Goal: Information Seeking & Learning: Learn about a topic

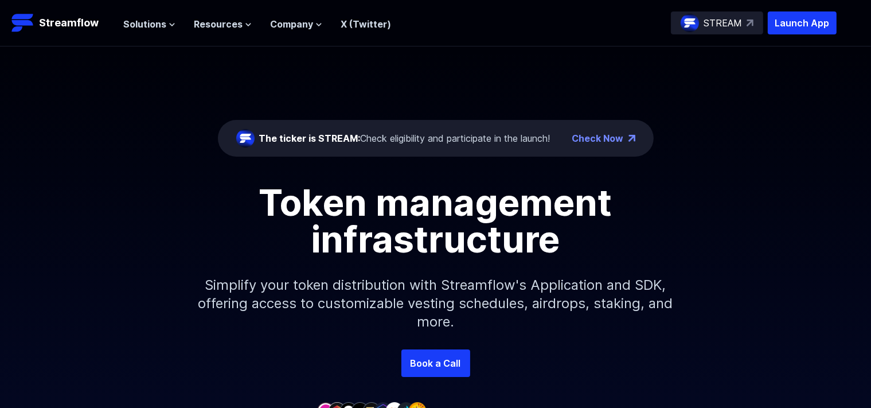
click at [459, 136] on div "The ticker is STREAM: Check eligibility and participate in the launch!" at bounding box center [404, 138] width 291 height 14
click at [412, 139] on div "The ticker is STREAM: Check eligibility and participate in the launch!" at bounding box center [404, 138] width 291 height 14
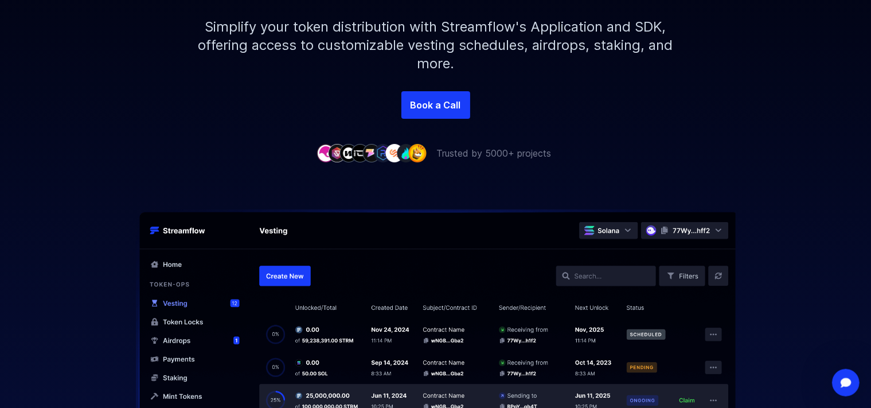
scroll to position [248, 0]
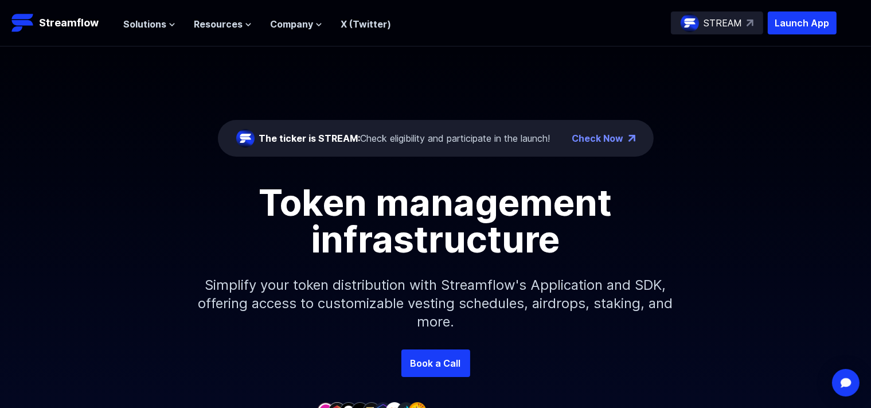
click at [433, 139] on div "The ticker is STREAM: Check eligibility and participate in the launch!" at bounding box center [404, 138] width 291 height 14
click at [467, 132] on div "The ticker is STREAM: Check eligibility and participate in the launch!" at bounding box center [404, 138] width 291 height 14
click at [503, 144] on div "The ticker is STREAM: Check eligibility and participate in the launch!" at bounding box center [404, 138] width 291 height 14
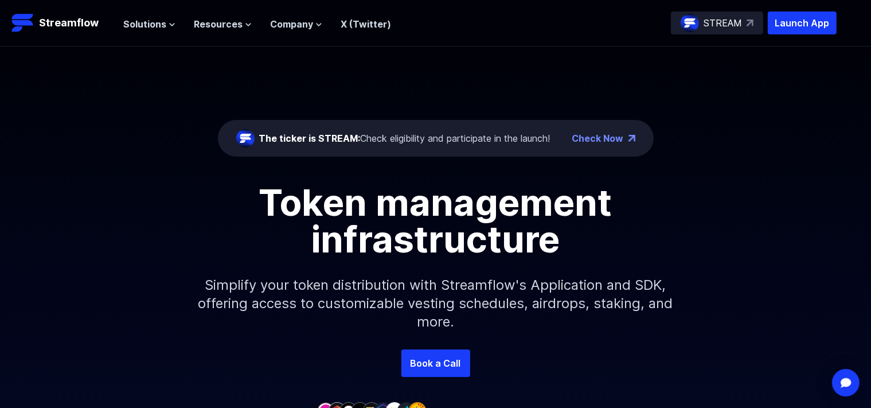
click at [585, 135] on link "Check Now" at bounding box center [598, 138] width 52 height 14
